Goal: Check status: Check status

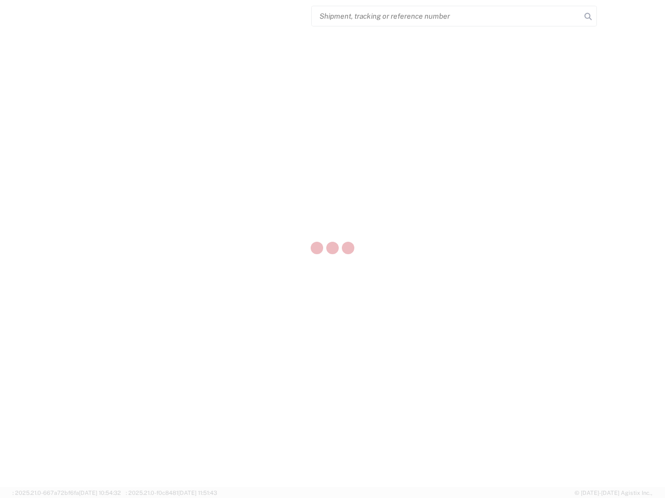
select select "US"
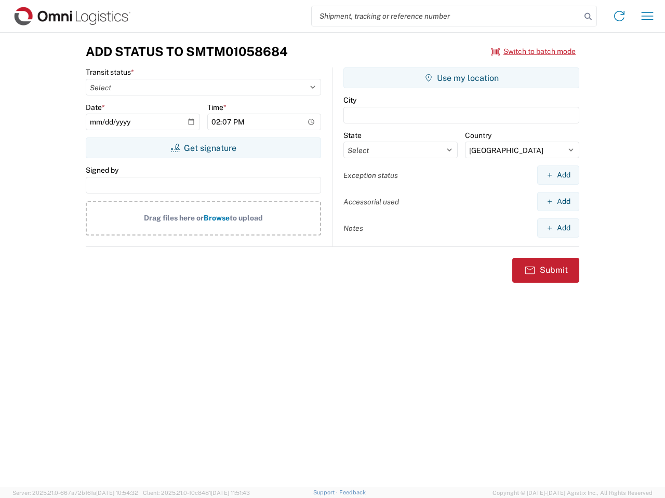
click at [446, 16] on input "search" at bounding box center [446, 16] width 269 height 20
click at [588, 17] on icon at bounding box center [587, 16] width 15 height 15
click at [619, 16] on icon at bounding box center [619, 16] width 17 height 17
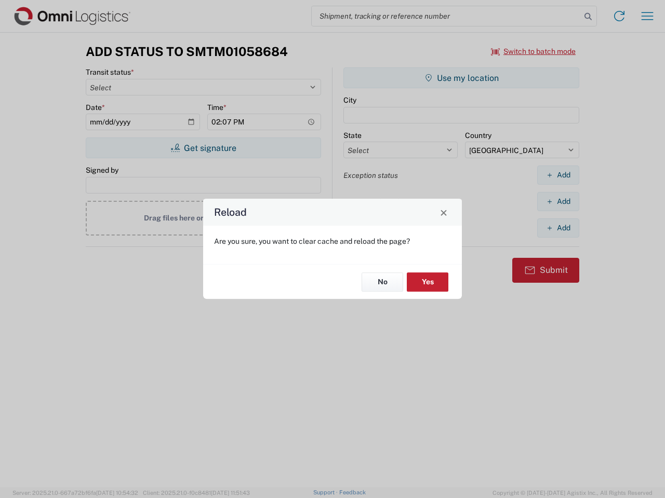
click at [533, 51] on div "Reload Are you sure, you want to clear cache and reload the page? No Yes" at bounding box center [332, 249] width 665 height 498
click at [203, 148] on div "Reload Are you sure, you want to clear cache and reload the page? No Yes" at bounding box center [332, 249] width 665 height 498
click at [461, 78] on div "Reload Are you sure, you want to clear cache and reload the page? No Yes" at bounding box center [332, 249] width 665 height 498
click at [558, 175] on div "Reload Are you sure, you want to clear cache and reload the page? No Yes" at bounding box center [332, 249] width 665 height 498
click at [558, 201] on div "Reload Are you sure, you want to clear cache and reload the page? No Yes" at bounding box center [332, 249] width 665 height 498
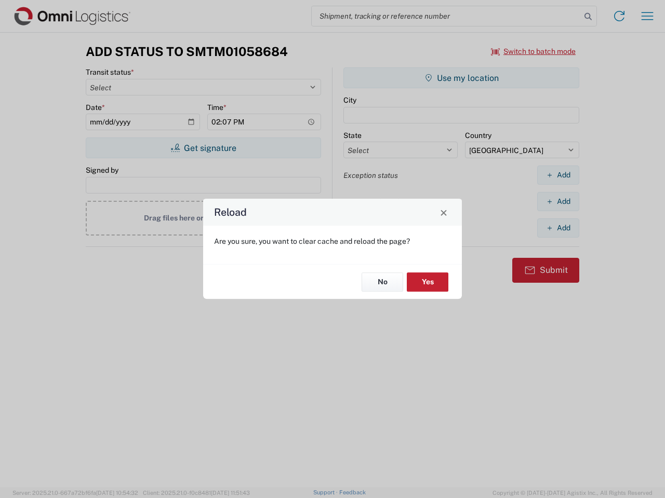
click at [558, 228] on div "Reload Are you sure, you want to clear cache and reload the page? No Yes" at bounding box center [332, 249] width 665 height 498
